Goal: Information Seeking & Learning: Learn about a topic

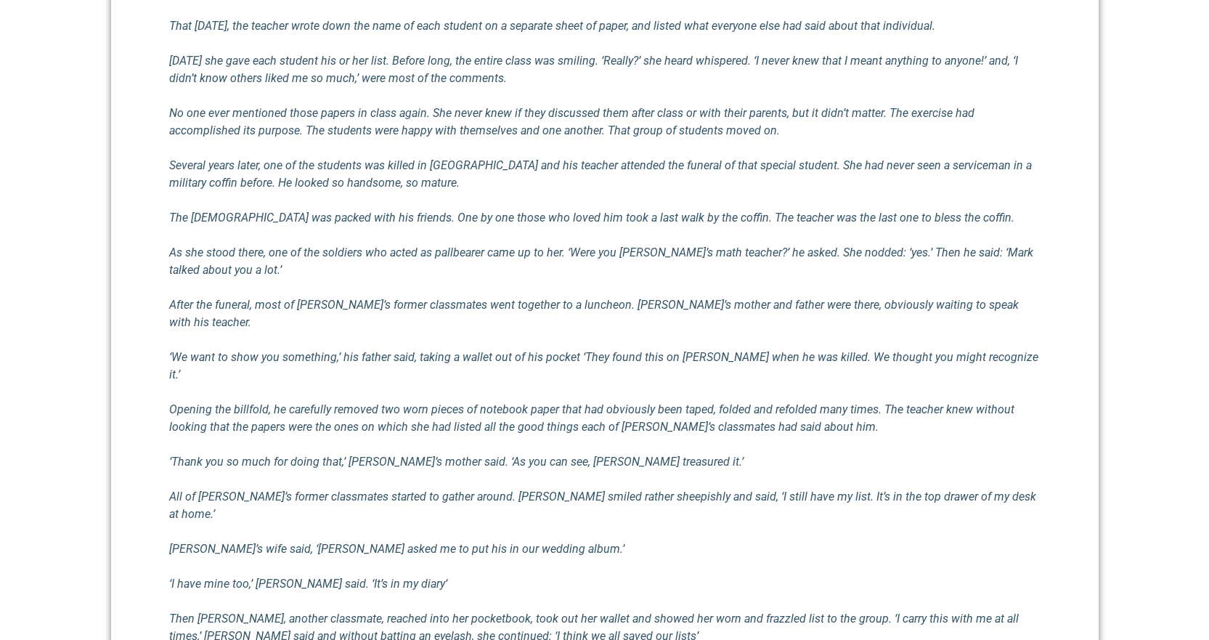
scroll to position [799, 0]
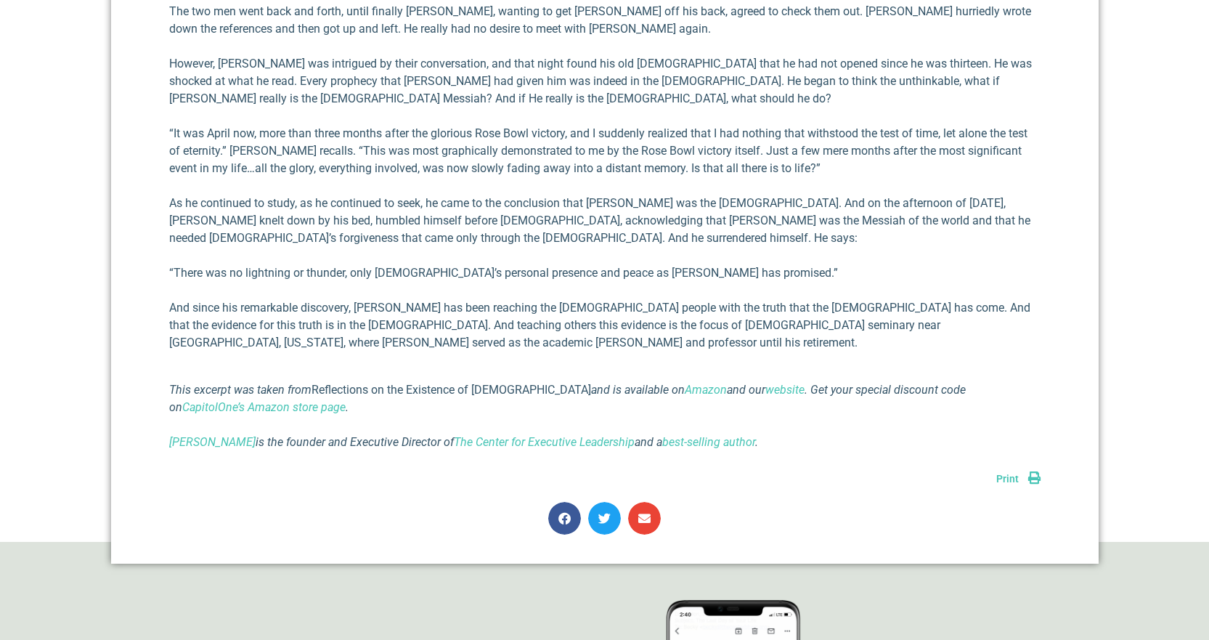
scroll to position [1452, 0]
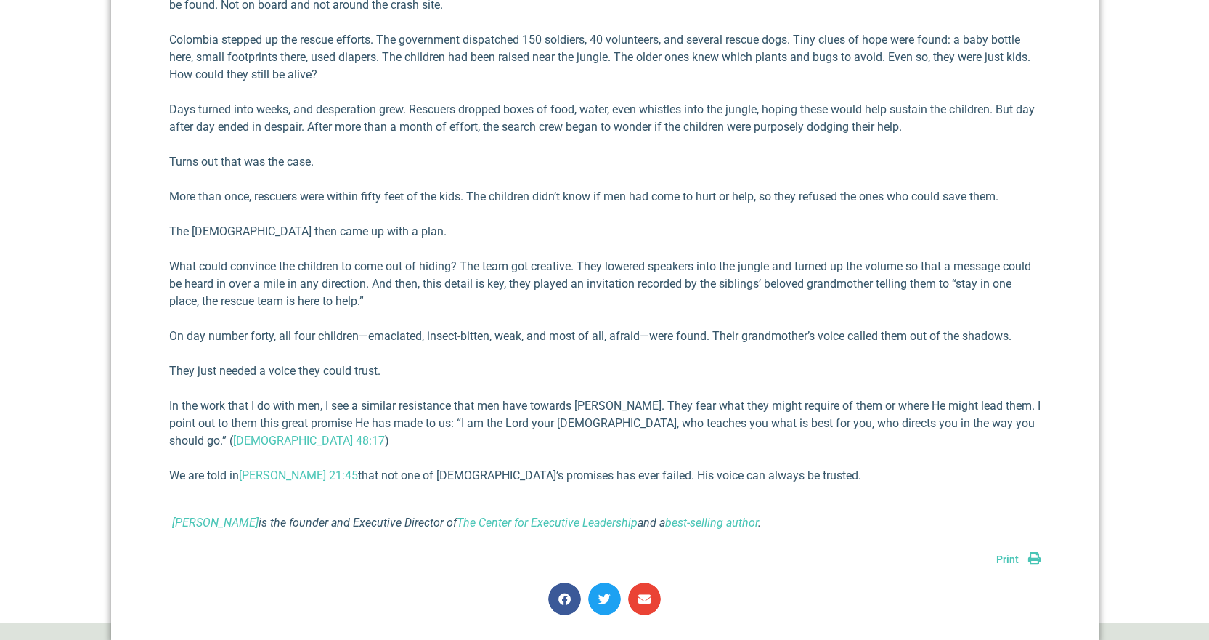
scroll to position [871, 0]
